Goal: Transaction & Acquisition: Purchase product/service

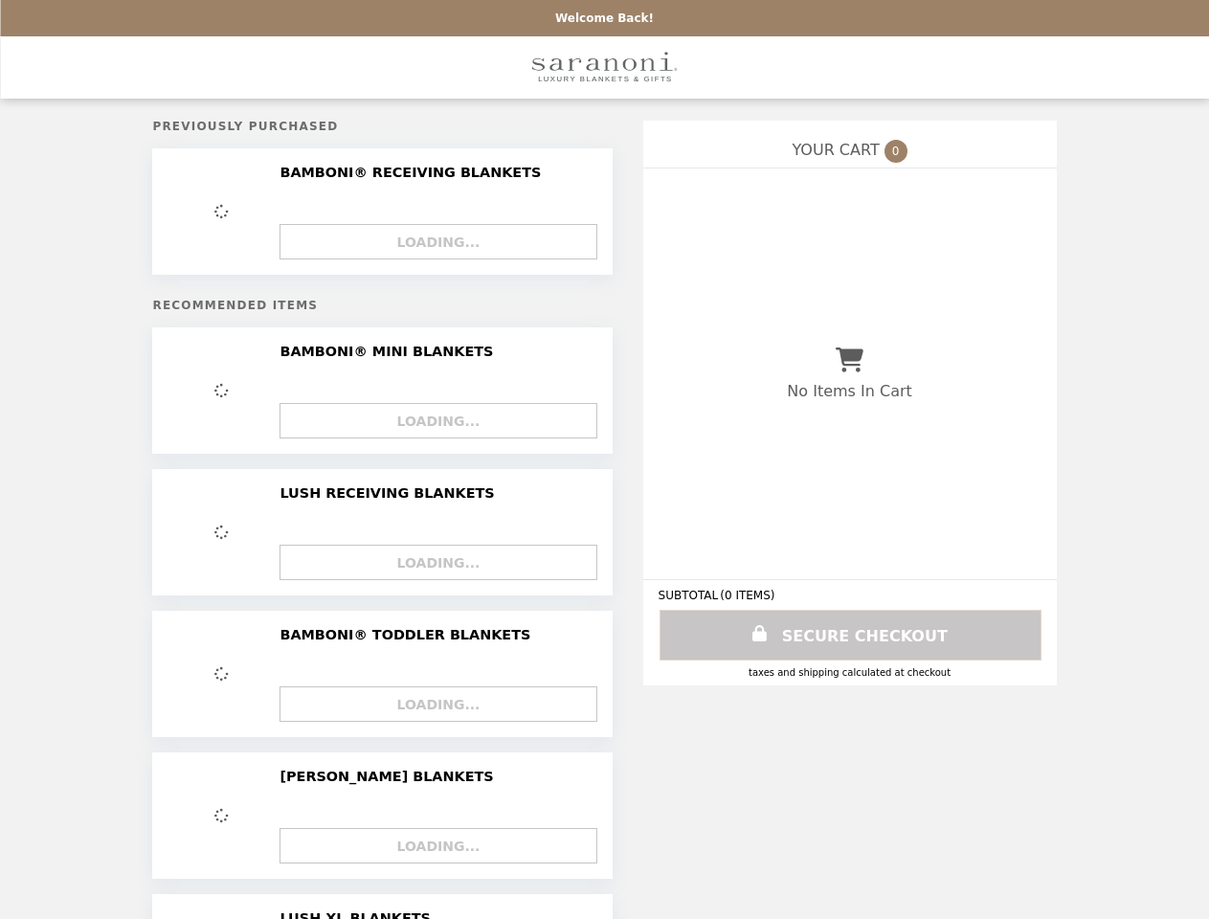
select select "*****"
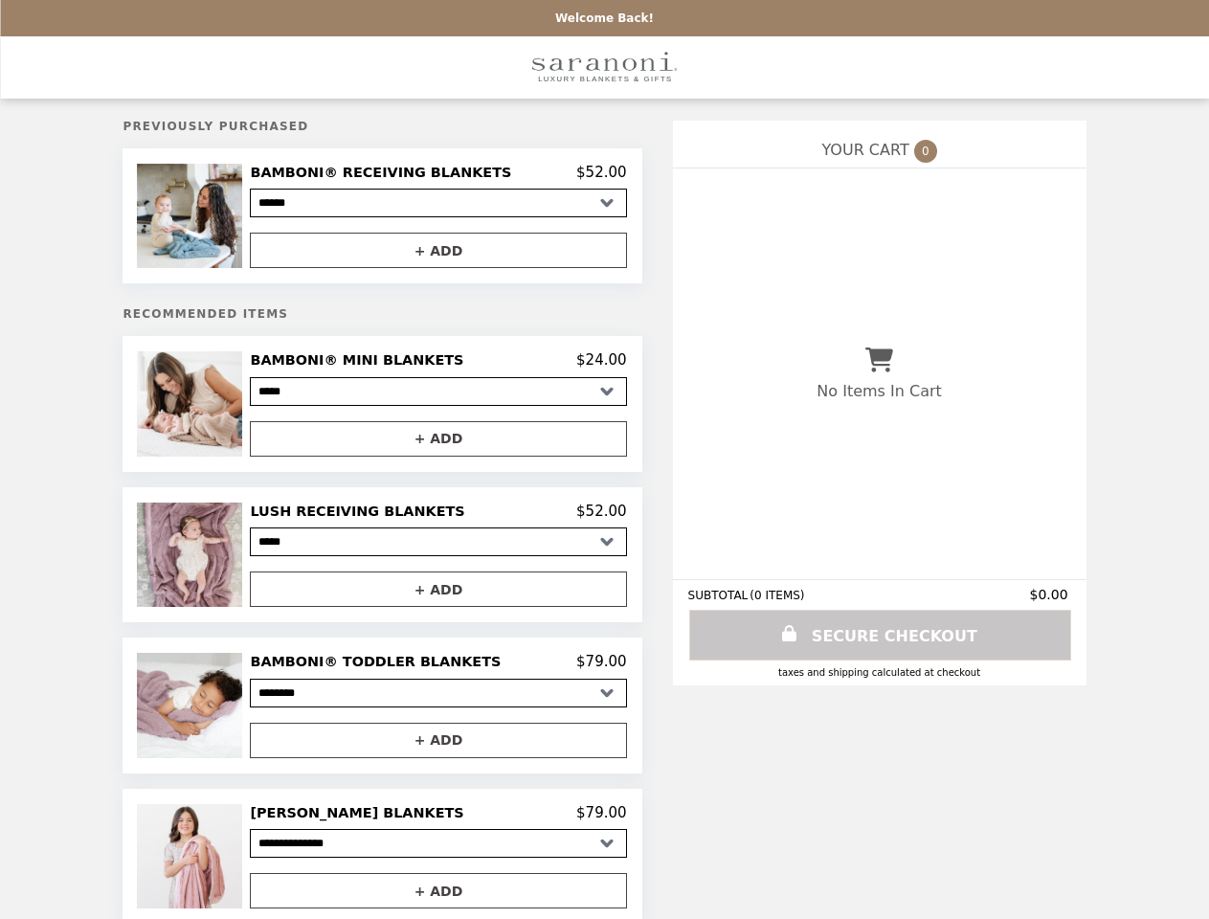
click at [225, 218] on img at bounding box center [191, 216] width 109 height 104
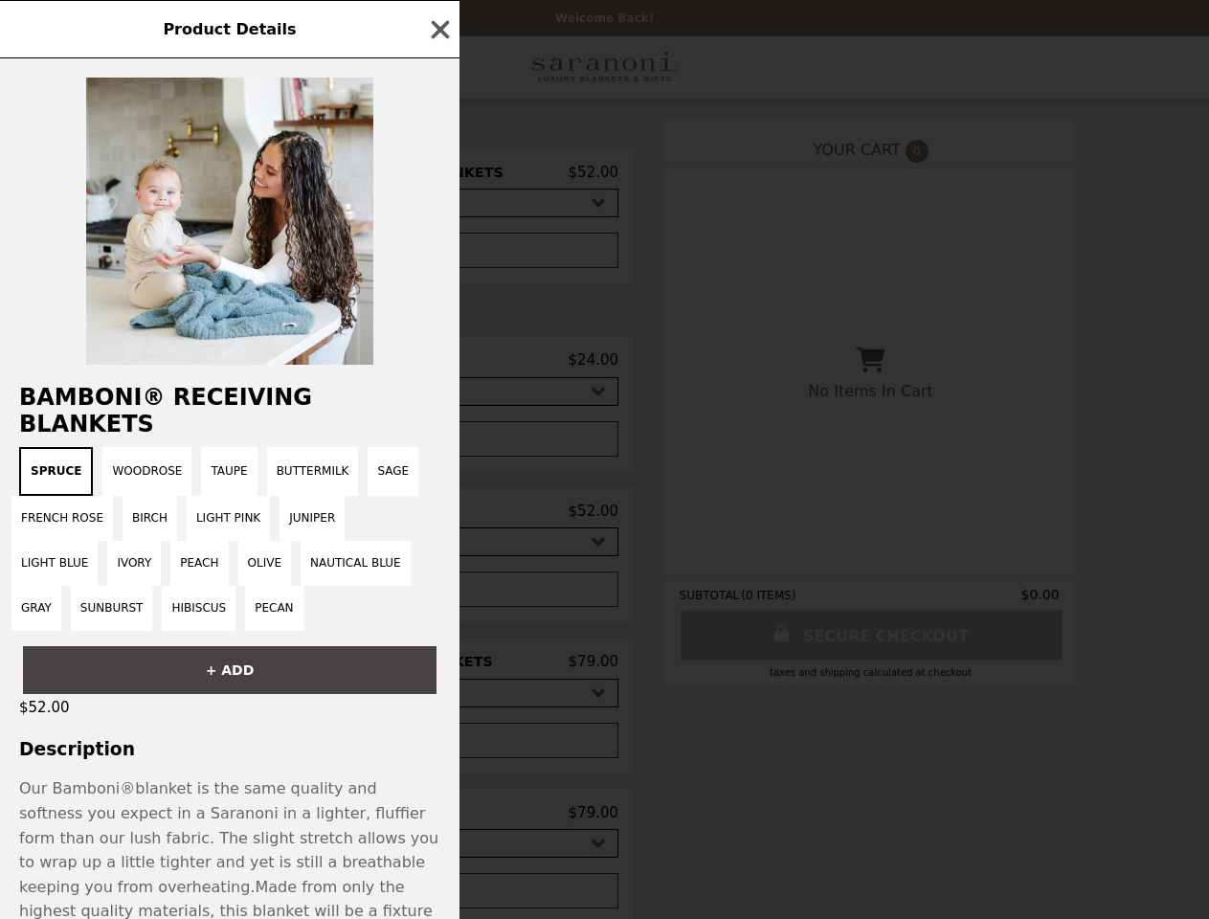
click at [437, 254] on div at bounding box center [229, 211] width 459 height 306
click at [225, 410] on h2 "BAMBONI® RECEIVING BLANKETS" at bounding box center [229, 411] width 459 height 54
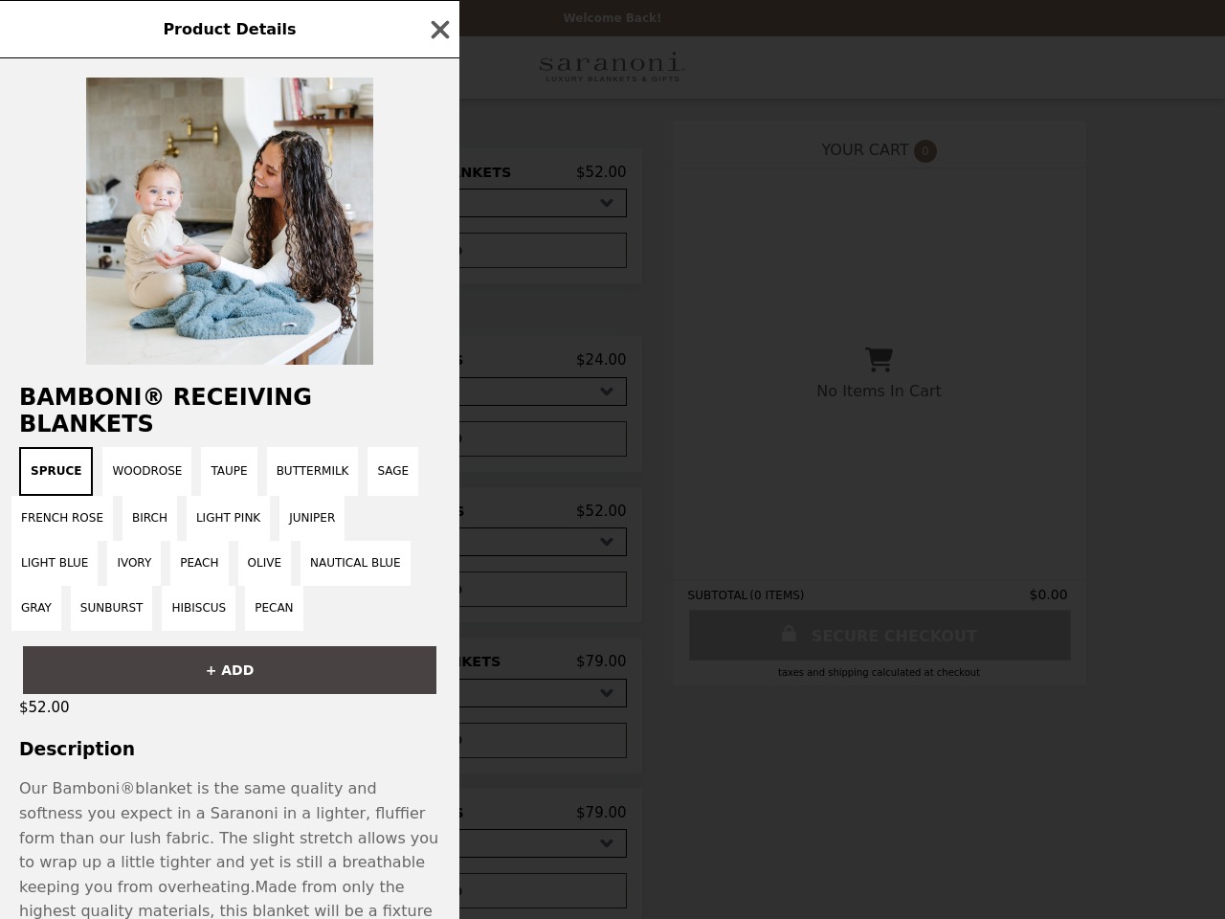
click at [437, 367] on div "BAMBONI® RECEIVING BLANKETS Spruce Woodrose Taupe Buttermilk Sage French [PERSO…" at bounding box center [229, 488] width 459 height 861
click at [437, 447] on div "Spruce Woodrose Taupe Buttermilk Sage French [PERSON_NAME] Light Pink Juniper L…" at bounding box center [229, 539] width 437 height 184
click at [301, 562] on button "Nautical Blue" at bounding box center [356, 563] width 110 height 45
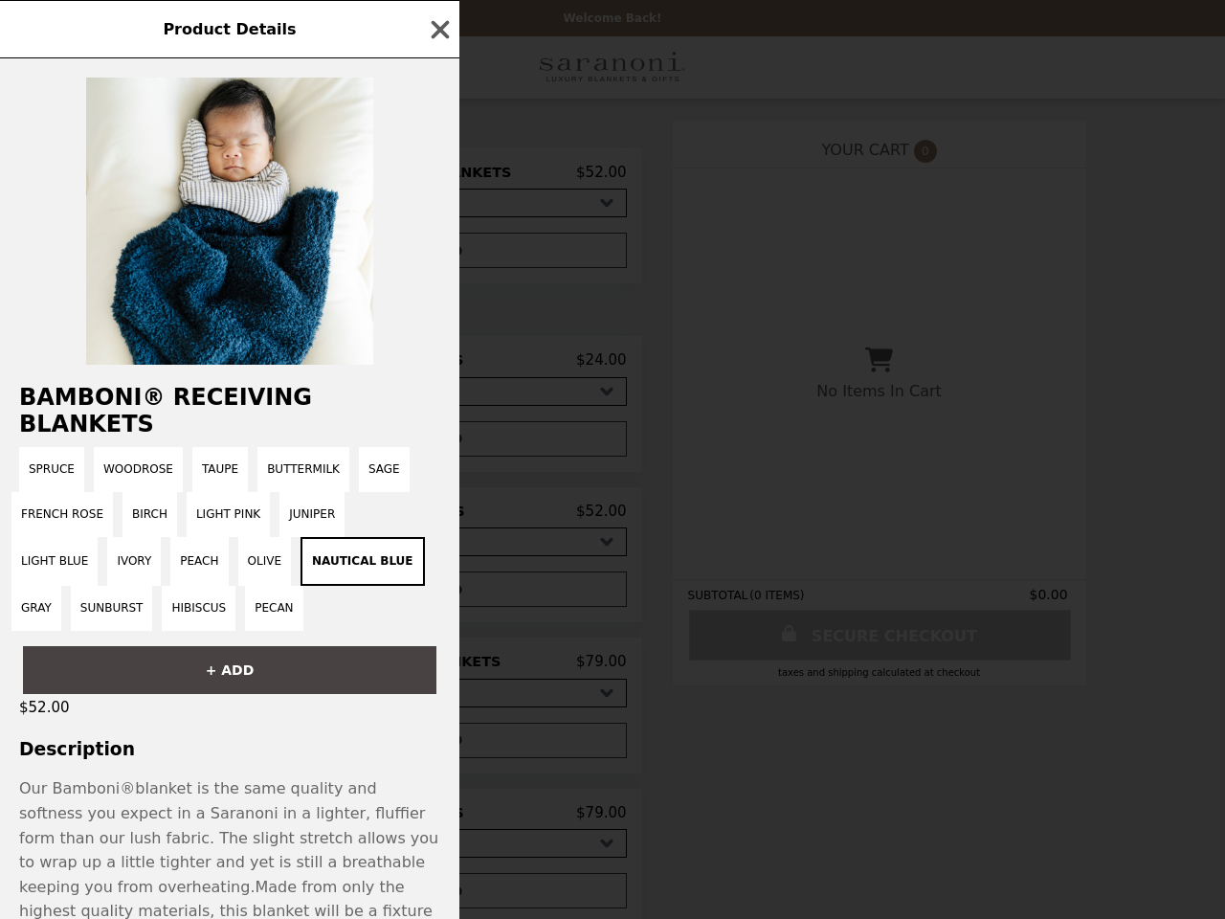
click at [437, 776] on div "Our Bamboni ® blanket is the same quality and softness you expect in a Saranoni…" at bounding box center [229, 861] width 421 height 171
